Goal: Navigation & Orientation: Find specific page/section

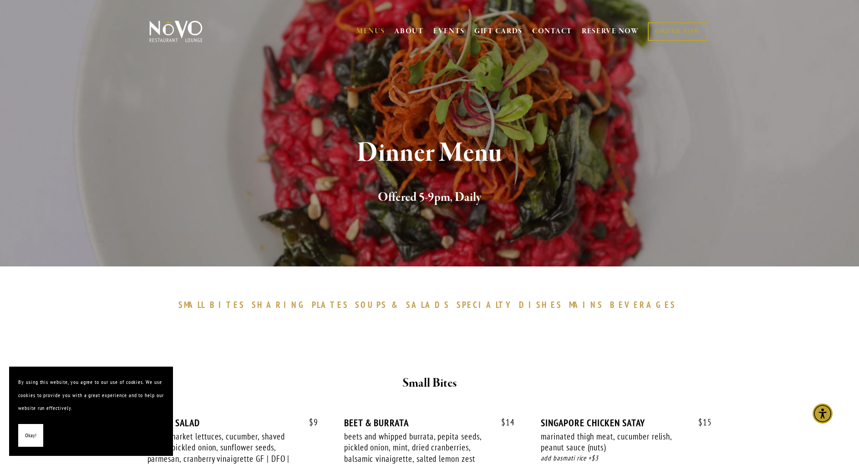
click at [173, 31] on img at bounding box center [176, 31] width 57 height 23
